Goal: Task Accomplishment & Management: Complete application form

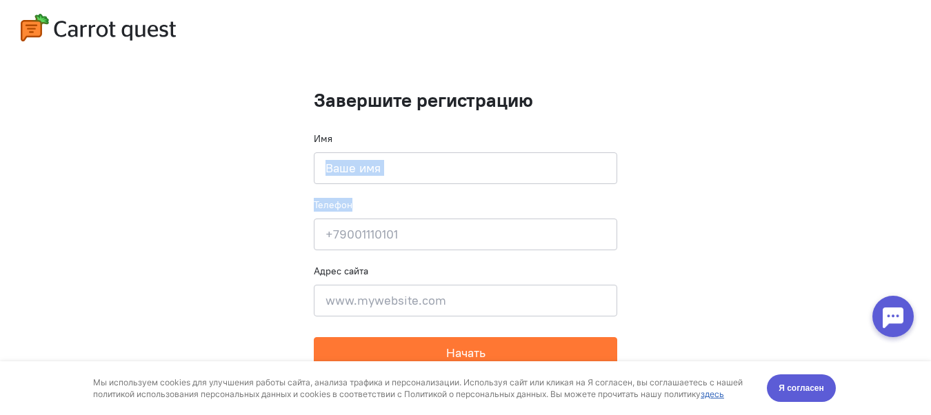
drag, startPoint x: 398, startPoint y: 192, endPoint x: 398, endPoint y: 158, distance: 33.8
click at [398, 158] on form "Завершите регистрацию Имя Введите своё имя Телефон Введите свой телефон Адрес с…" at bounding box center [465, 229] width 303 height 279
click at [397, 161] on input at bounding box center [465, 168] width 303 height 32
type input "[PERSON_NAME]"
click at [380, 235] on input at bounding box center [465, 235] width 303 height 32
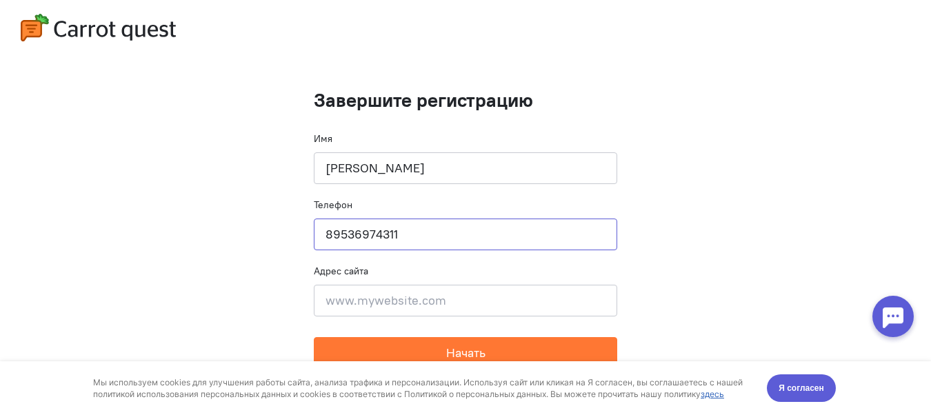
type input "89536974311"
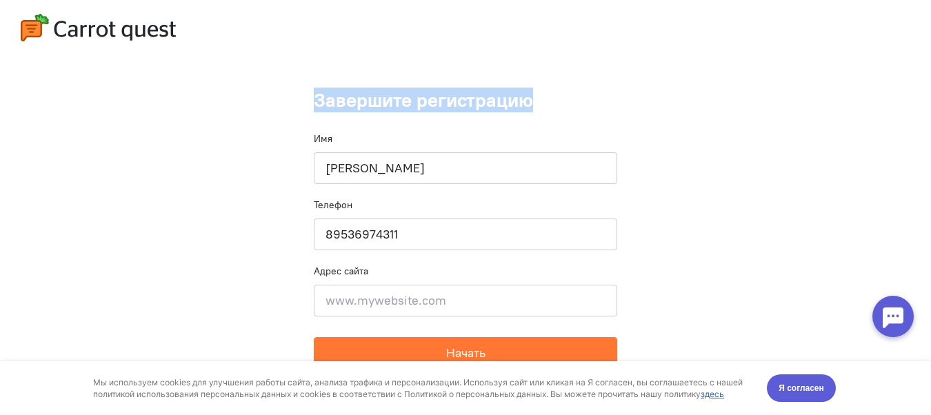
drag, startPoint x: 930, startPoint y: 25, endPoint x: 935, endPoint y: 71, distance: 46.5
click at [930, 71] on html "Завершите регистрацию Имя [PERSON_NAME] Телефон [PHONE_NUMBER] Адрес сайта Введ…" at bounding box center [465, 207] width 931 height 415
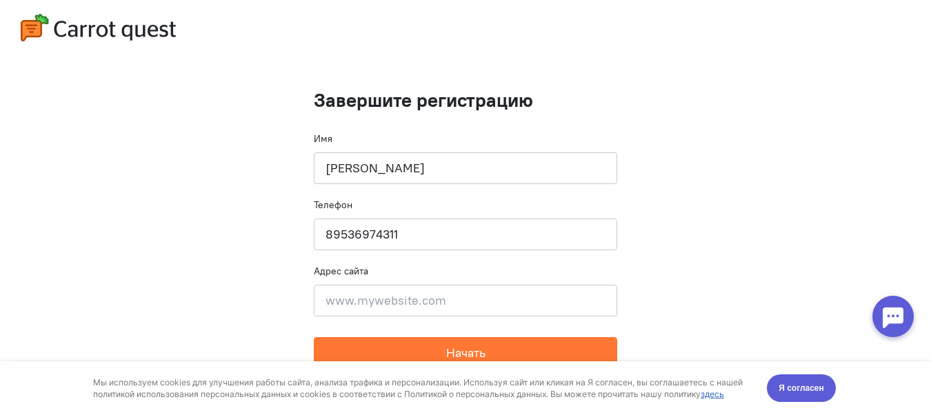
click at [720, 116] on cq-completion-registration "Завершите регистрацию Имя [PERSON_NAME] Телефон [PHONE_NUMBER] Адрес сайта Введ…" at bounding box center [465, 212] width 931 height 424
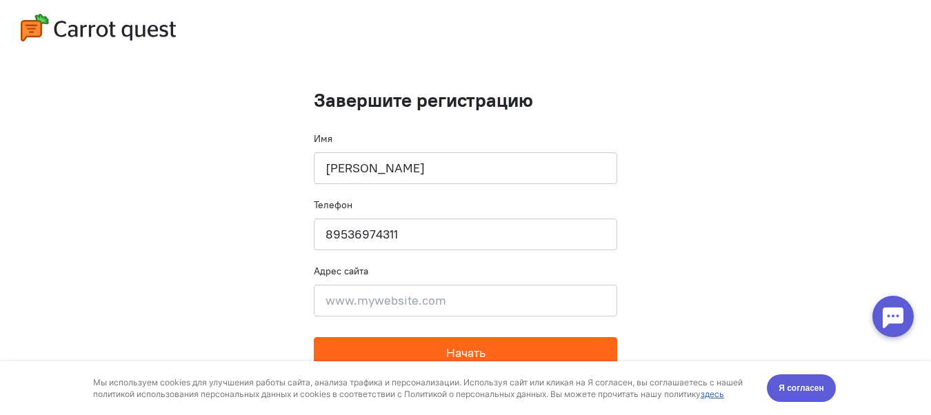
click at [410, 343] on button "Начать" at bounding box center [465, 353] width 303 height 32
